Goal: Check status

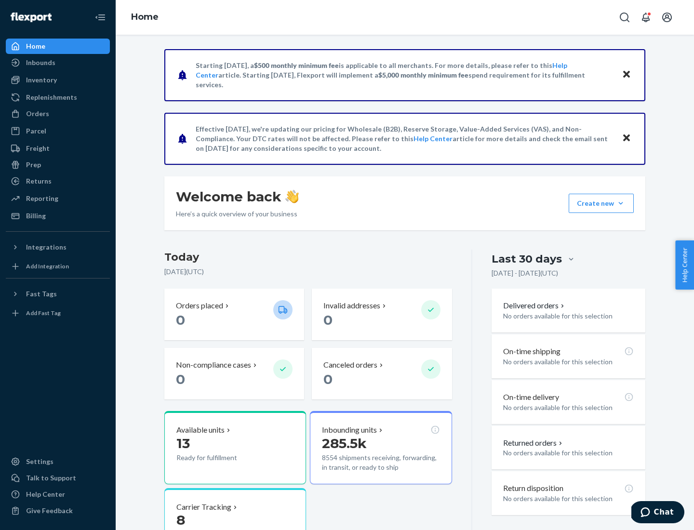
click at [621, 203] on button "Create new Create new inbound Create new order Create new product" at bounding box center [601, 203] width 65 height 19
click at [40, 63] on div "Inbounds" at bounding box center [40, 63] width 29 height 10
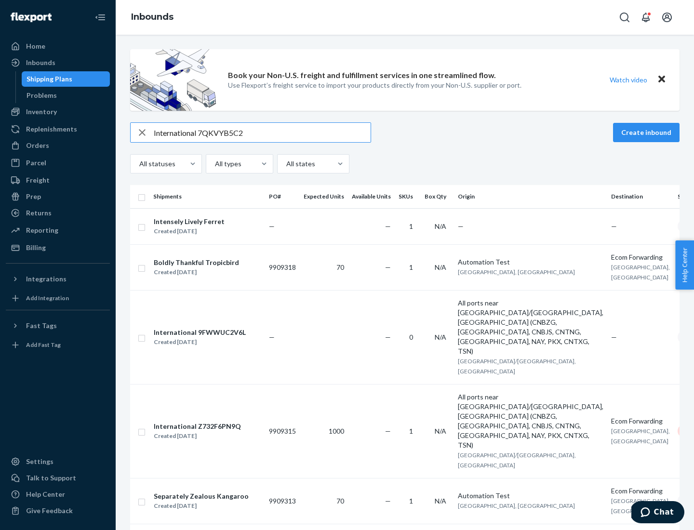
type input "International 7QKVYB5C29"
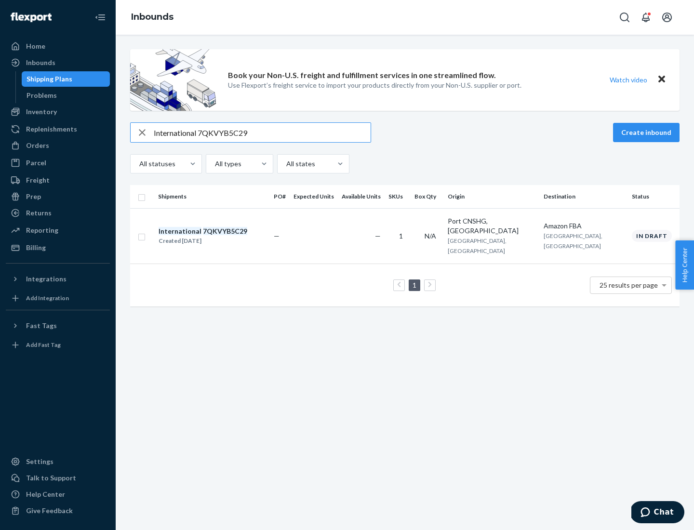
click at [219, 236] on div "Created [DATE]" at bounding box center [203, 241] width 89 height 10
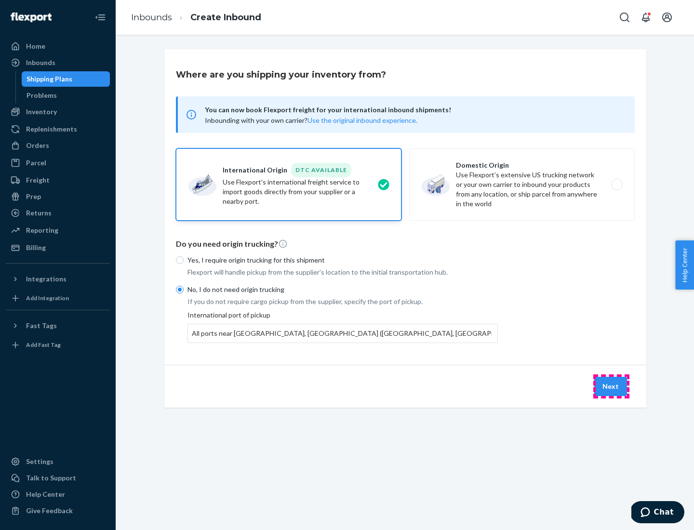
click at [611, 386] on button "Next" at bounding box center [610, 386] width 33 height 19
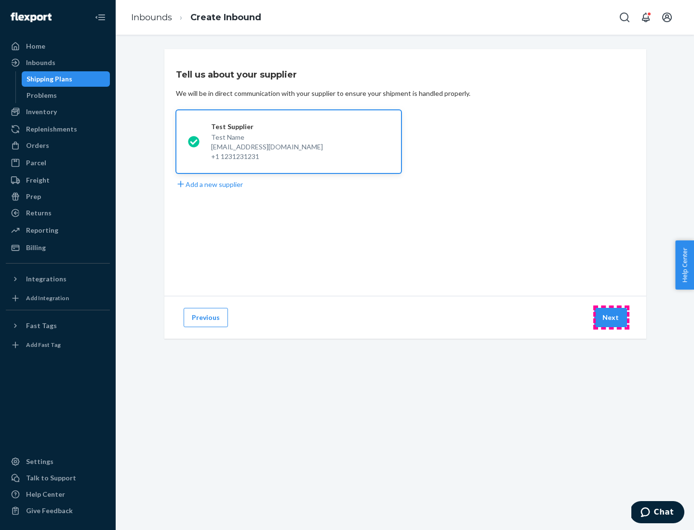
click at [611, 318] on button "Next" at bounding box center [610, 317] width 33 height 19
